Goal: Information Seeking & Learning: Learn about a topic

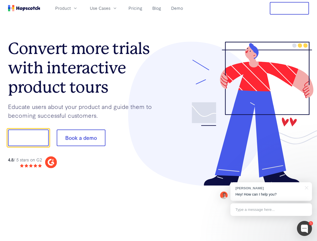
click at [159, 120] on div at bounding box center [234, 114] width 151 height 144
click at [71, 8] on span "Product" at bounding box center [63, 8] width 16 height 6
click at [110, 8] on span "Use Cases" at bounding box center [100, 8] width 21 height 6
click at [289, 8] on button "Free Trial" at bounding box center [289, 8] width 39 height 13
click at [28, 138] on button "Show me!" at bounding box center [28, 138] width 41 height 17
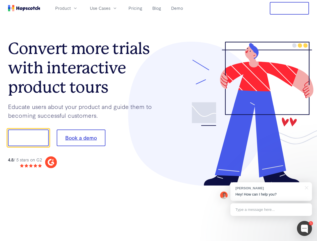
click at [81, 138] on button "Book a demo" at bounding box center [81, 138] width 49 height 17
click at [304, 228] on div at bounding box center [304, 228] width 15 height 15
click at [271, 192] on div "[PERSON_NAME] Hey! How can I help you?" at bounding box center [271, 191] width 82 height 19
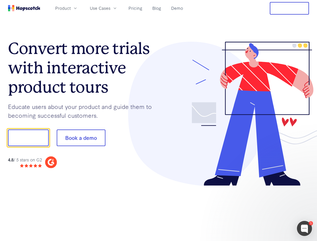
click at [306, 187] on div at bounding box center [265, 136] width 94 height 167
click at [271, 210] on div at bounding box center [265, 136] width 94 height 167
